Goal: Find specific page/section: Find specific page/section

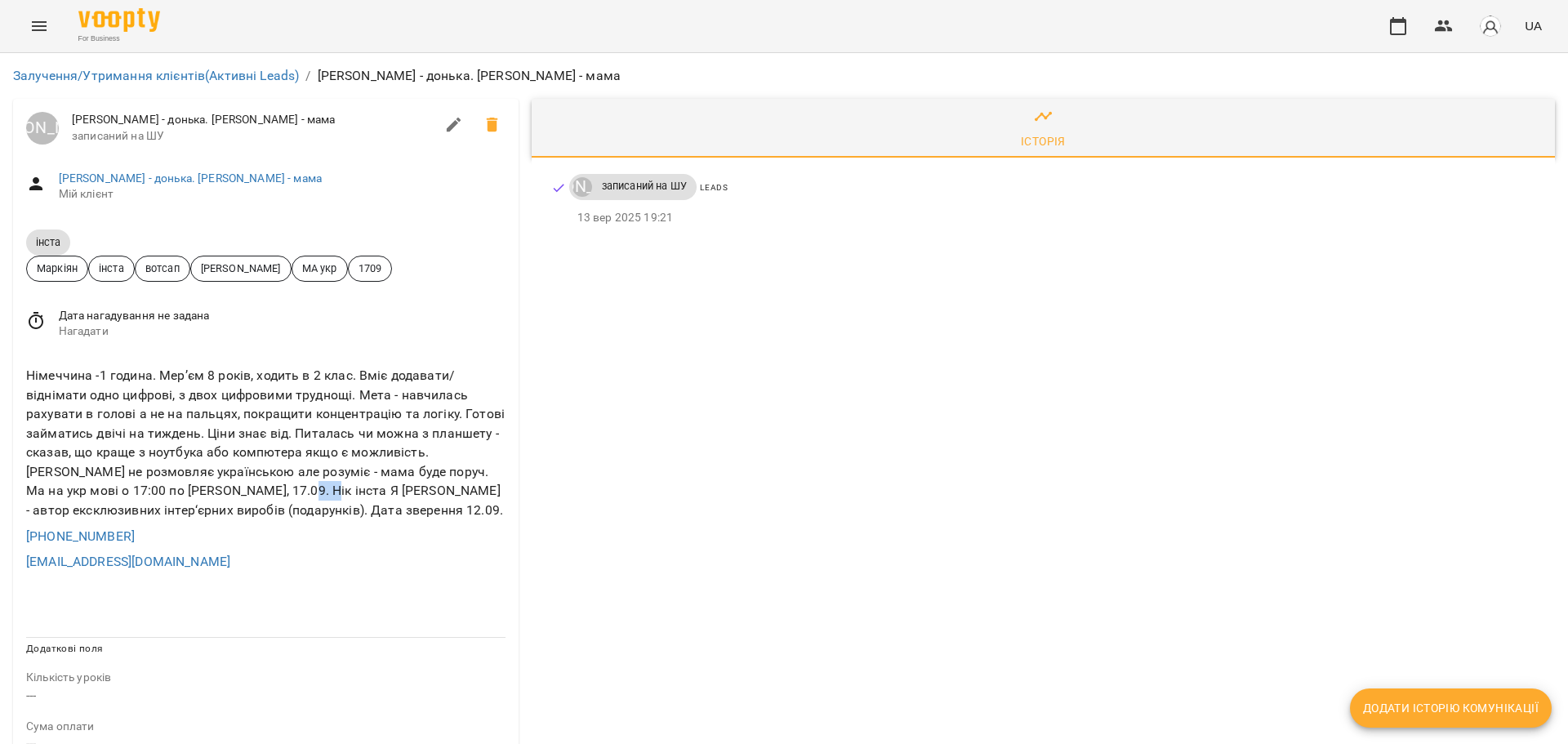
drag, startPoint x: 232, startPoint y: 493, endPoint x: 256, endPoint y: 495, distance: 24.1
click at [256, 495] on div "Німеччина -1 година. Мерʼєм 8 років, ходить в 2 клас. Вміє додавати/віднімати о…" at bounding box center [266, 443] width 486 height 161
copy div "[PERSON_NAME]"
